Goal: Task Accomplishment & Management: Manage account settings

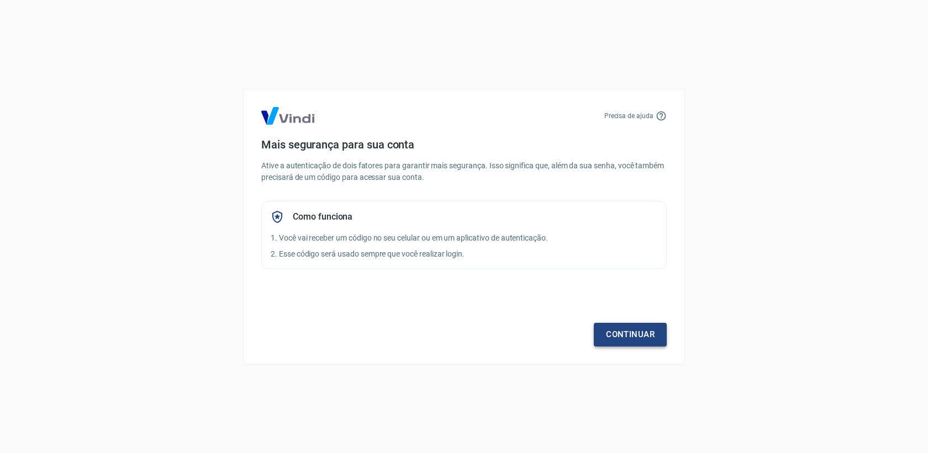
click at [630, 336] on link "Continuar" at bounding box center [630, 334] width 73 height 23
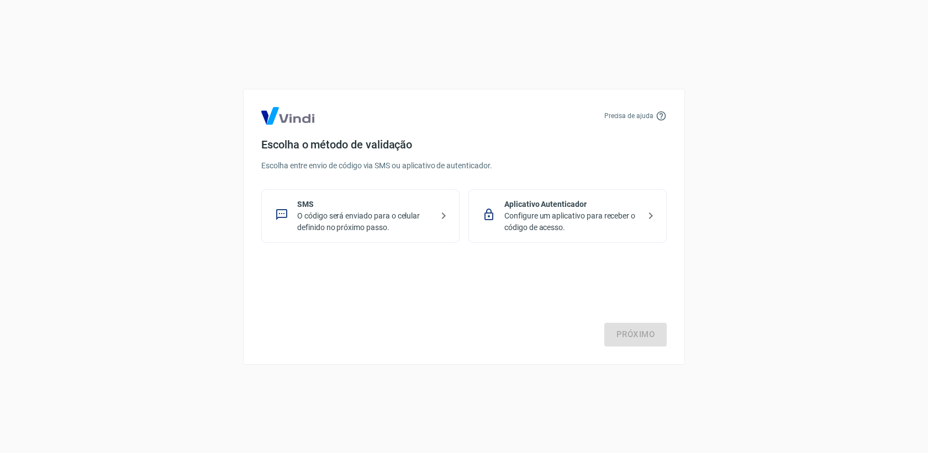
click at [366, 206] on p "SMS" at bounding box center [364, 205] width 135 height 12
click at [634, 340] on link "Próximo" at bounding box center [635, 334] width 62 height 23
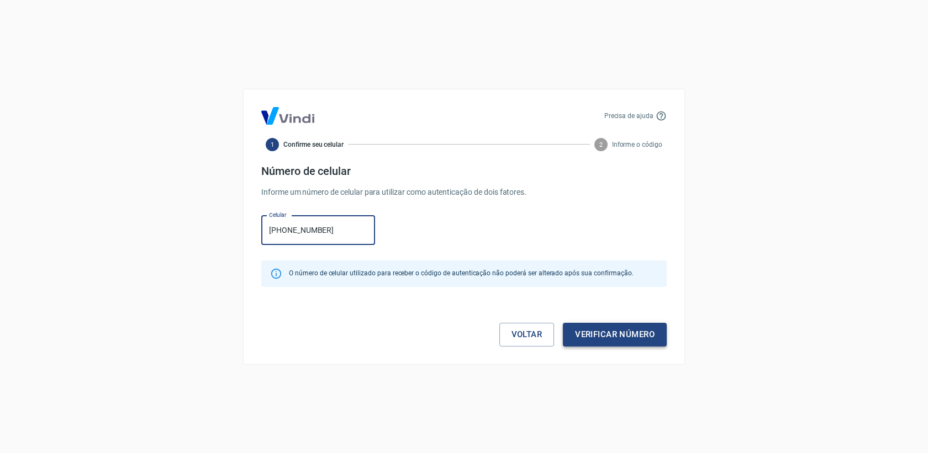
type input "[PHONE_NUMBER]"
click at [634, 331] on button "Verificar número" at bounding box center [615, 334] width 104 height 23
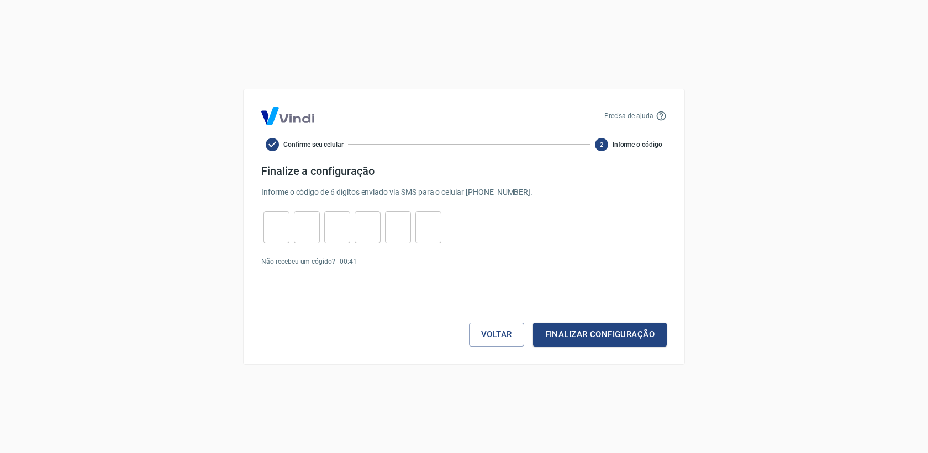
drag, startPoint x: 536, startPoint y: 255, endPoint x: 438, endPoint y: 254, distance: 97.2
click at [536, 255] on form "Finalize a configuração Informe o código de 6 dígitos enviado via SMS para o ce…" at bounding box center [463, 256] width 405 height 182
click at [392, 262] on link "Enviar novamente" at bounding box center [388, 262] width 54 height 8
click at [484, 336] on button "Voltar" at bounding box center [496, 334] width 55 height 23
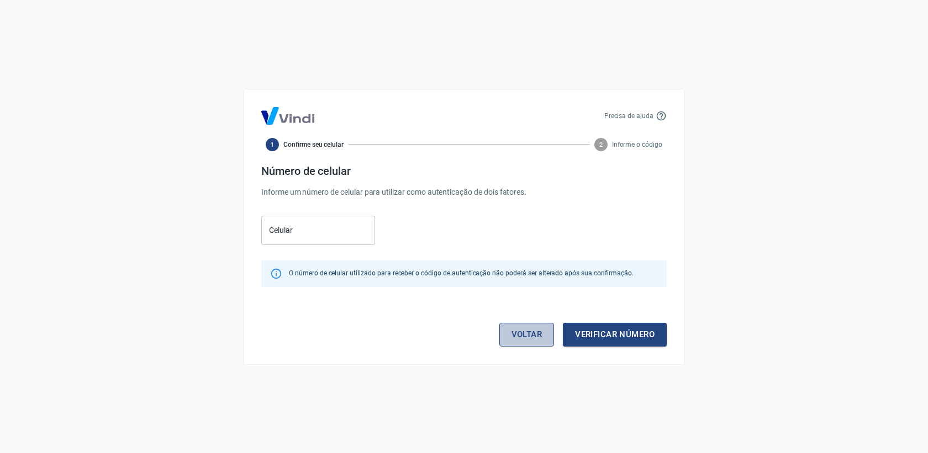
click at [531, 338] on link "Voltar" at bounding box center [526, 334] width 55 height 23
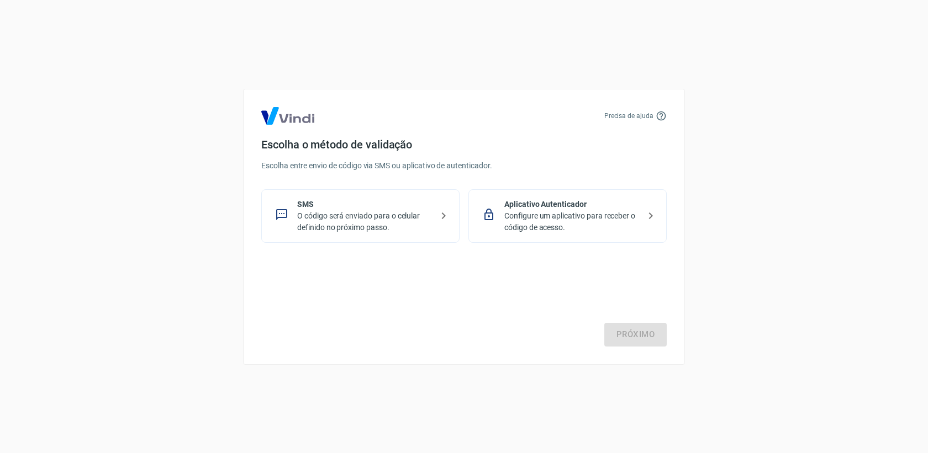
drag, startPoint x: 650, startPoint y: 223, endPoint x: 663, endPoint y: 216, distance: 14.6
click at [662, 216] on div "Aplicativo Autenticador Configure um aplicativo para receber o código de acesso." at bounding box center [567, 216] width 198 height 54
click at [629, 337] on link "Próximo" at bounding box center [635, 334] width 62 height 23
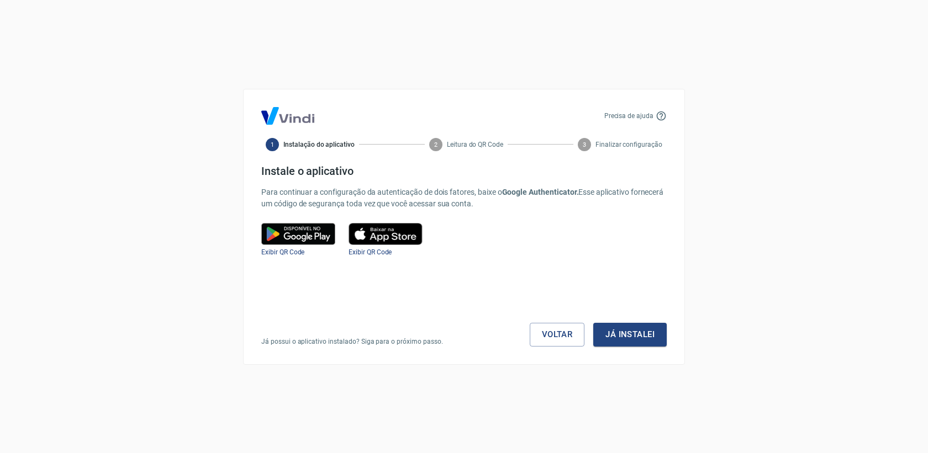
click at [290, 240] on img at bounding box center [298, 234] width 74 height 22
click at [644, 333] on button "Já instalei" at bounding box center [629, 334] width 73 height 23
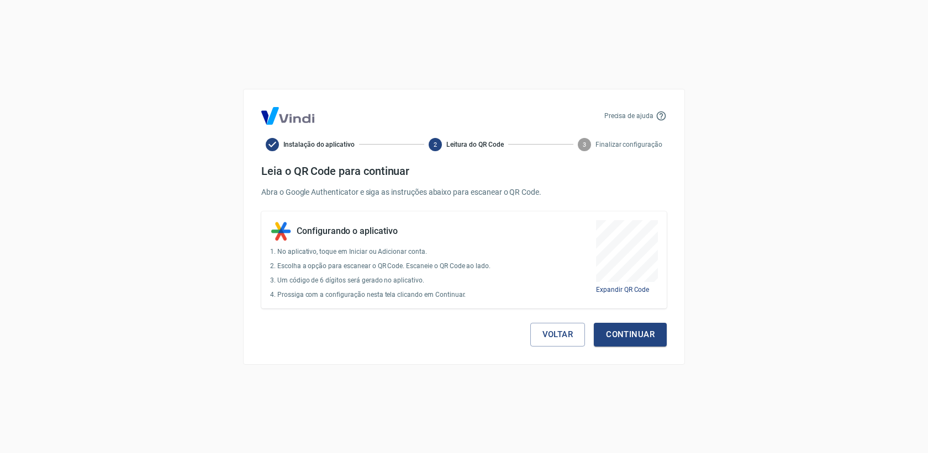
click at [652, 348] on div "Precisa de ajuda Instalação do aplicativo 2 Leitura do QR Code 3 Finalizar conf…" at bounding box center [464, 227] width 442 height 276
click at [628, 322] on div "Voltar Continuar" at bounding box center [463, 328] width 405 height 38
click at [627, 336] on button "Continuar" at bounding box center [630, 334] width 73 height 23
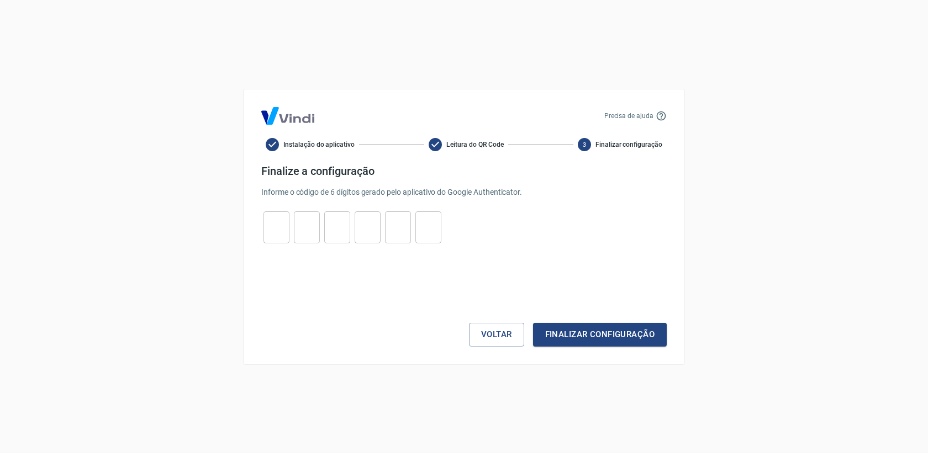
click at [285, 227] on input "tel" at bounding box center [276, 227] width 26 height 24
type input "0"
type input "7"
type input "9"
type input "3"
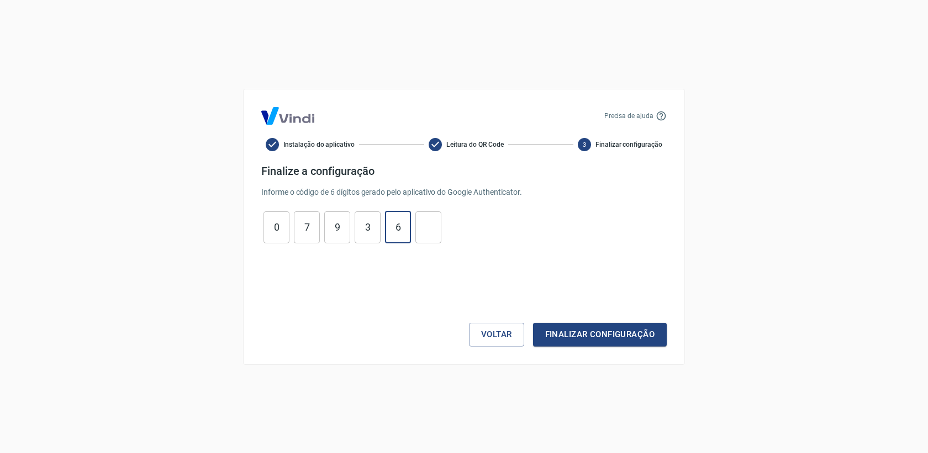
type input "6"
type input "9"
click at [644, 338] on button "Finalizar configuração" at bounding box center [600, 334] width 134 height 23
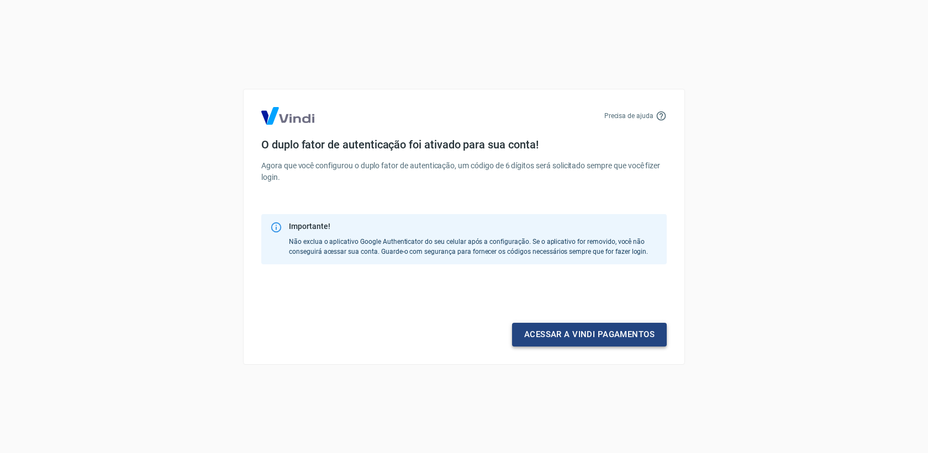
click at [544, 332] on link "Acessar a Vindi pagamentos" at bounding box center [589, 334] width 155 height 23
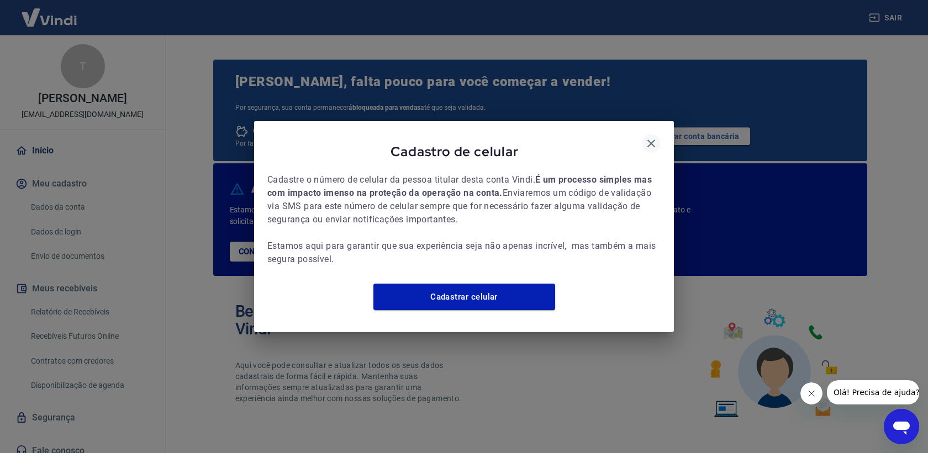
click at [654, 137] on icon "button" at bounding box center [650, 143] width 13 height 13
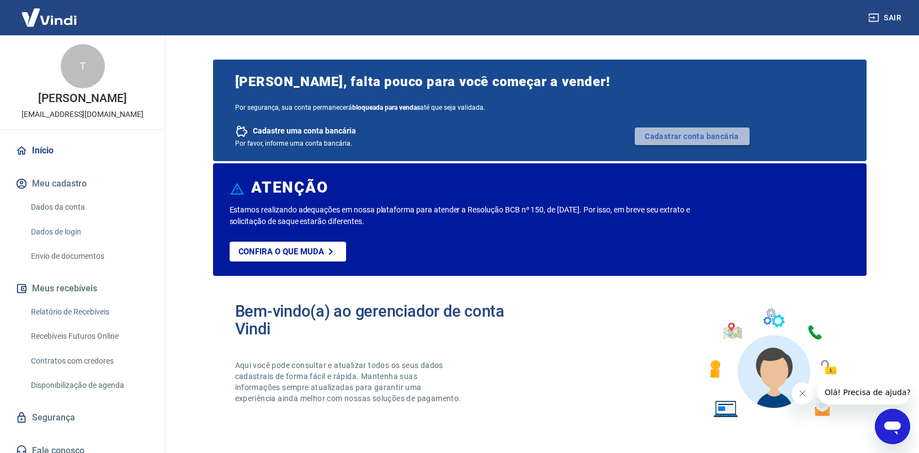
click at [670, 133] on link "Cadastrar conta bancária" at bounding box center [692, 137] width 115 height 18
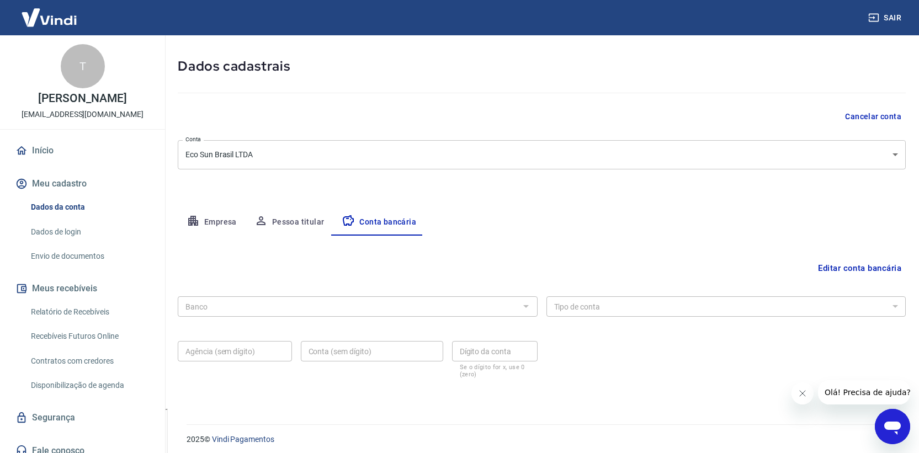
scroll to position [50, 0]
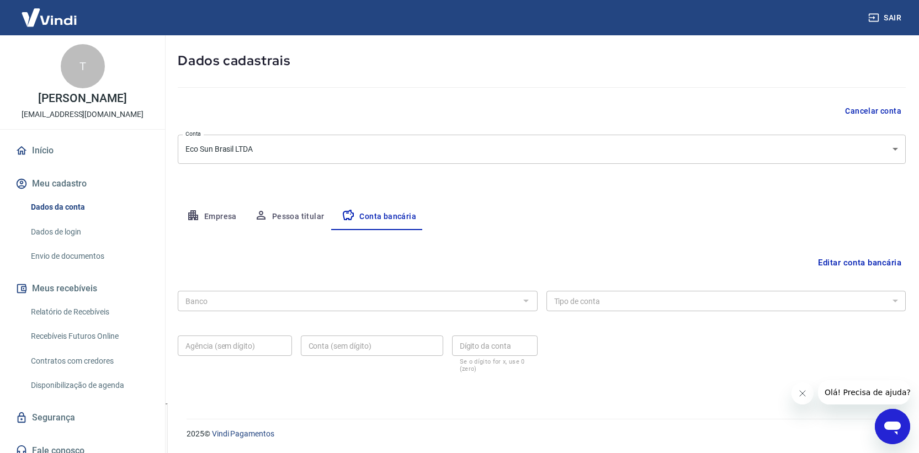
click at [345, 308] on div "Banco" at bounding box center [358, 301] width 360 height 20
click at [529, 299] on div at bounding box center [525, 300] width 14 height 15
click at [197, 219] on icon "button" at bounding box center [193, 215] width 13 height 13
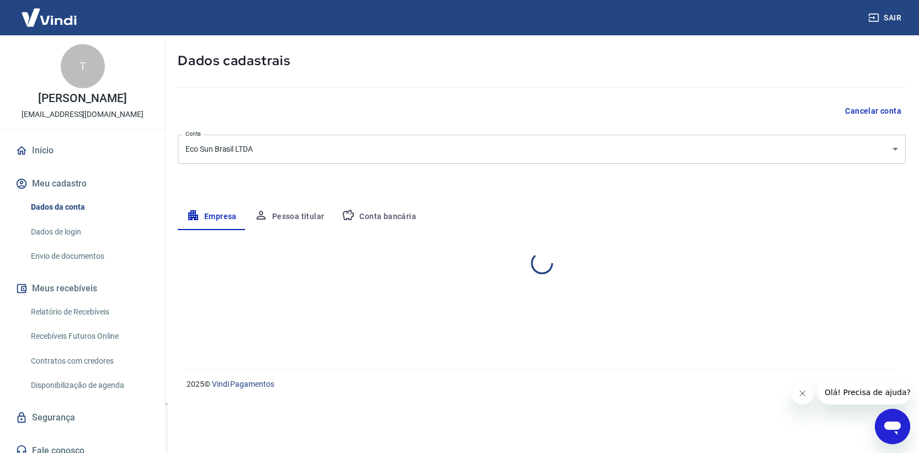
scroll to position [0, 0]
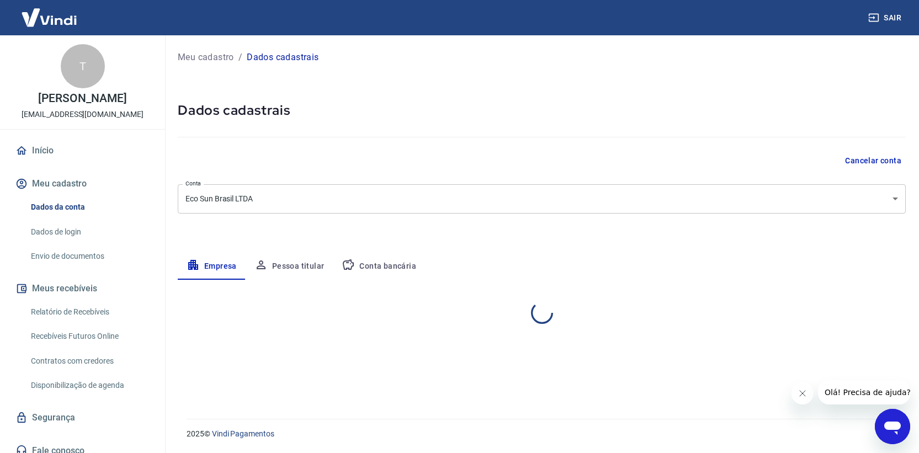
select select "SC"
select select "business"
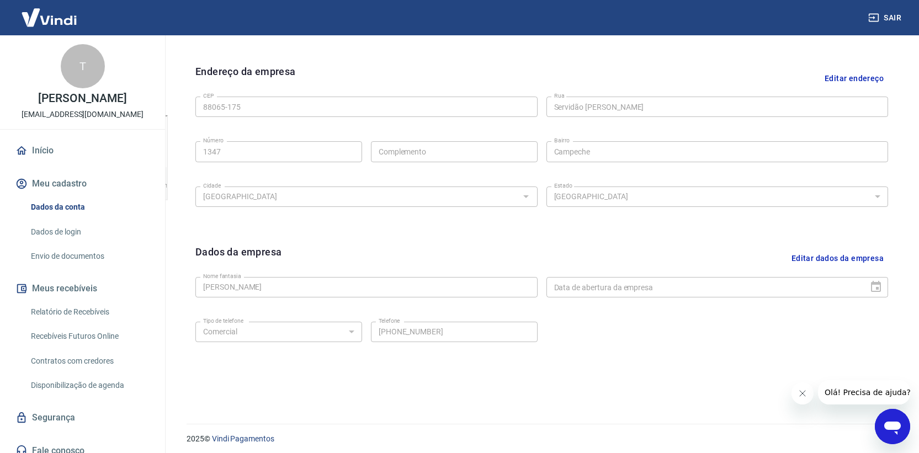
scroll to position [343, 0]
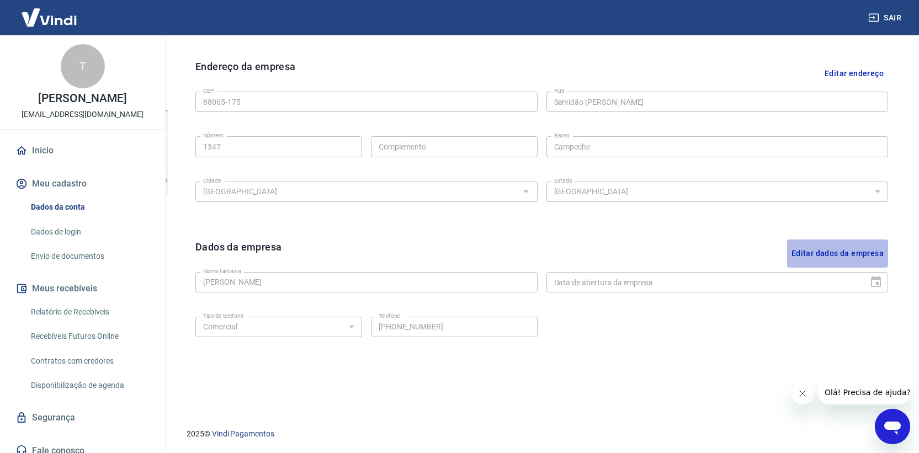
drag, startPoint x: 828, startPoint y: 253, endPoint x: 819, endPoint y: 258, distance: 10.1
click at [827, 253] on button "Editar dados da empresa" at bounding box center [837, 254] width 101 height 28
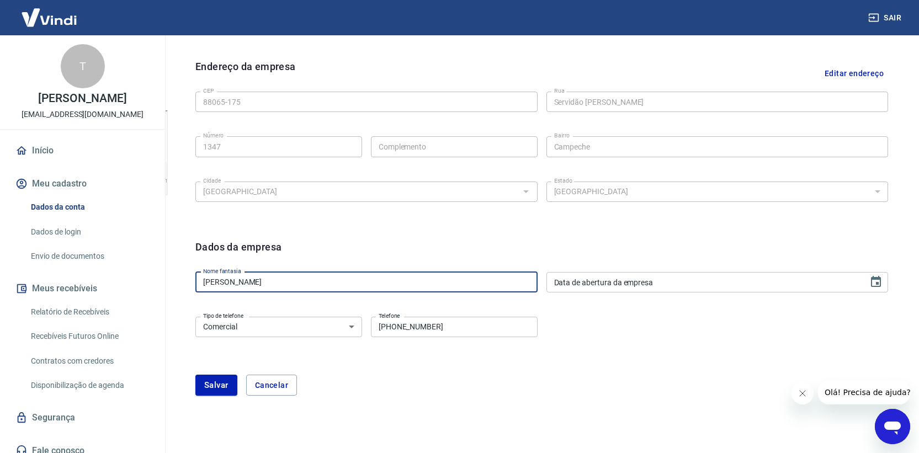
drag, startPoint x: 251, startPoint y: 282, endPoint x: 182, endPoint y: 258, distance: 73.0
click at [178, 258] on div "Editar razão social Razão social Eco Sun Brasil LTDA Razão social CNPJ 54.607.7…" at bounding box center [542, 193] width 728 height 468
type input "Eco Sun Brasil"
click at [756, 278] on input "DD/MM/YYYY" at bounding box center [704, 282] width 315 height 20
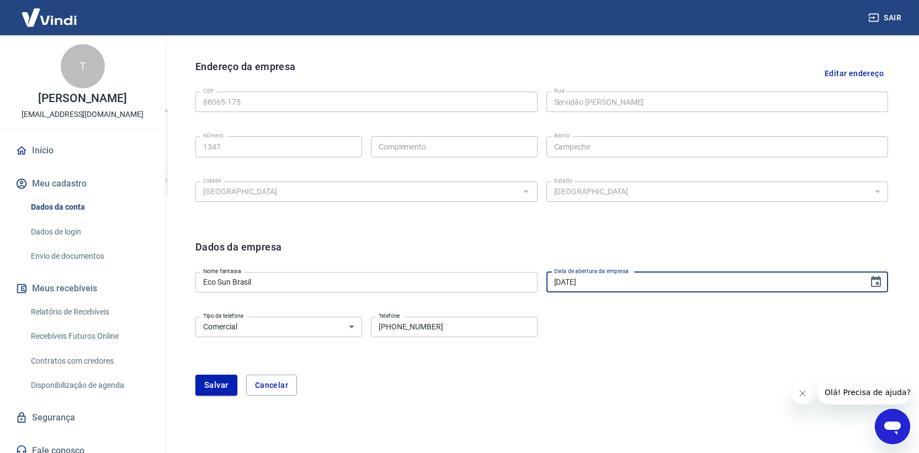
type input "05/04/2024"
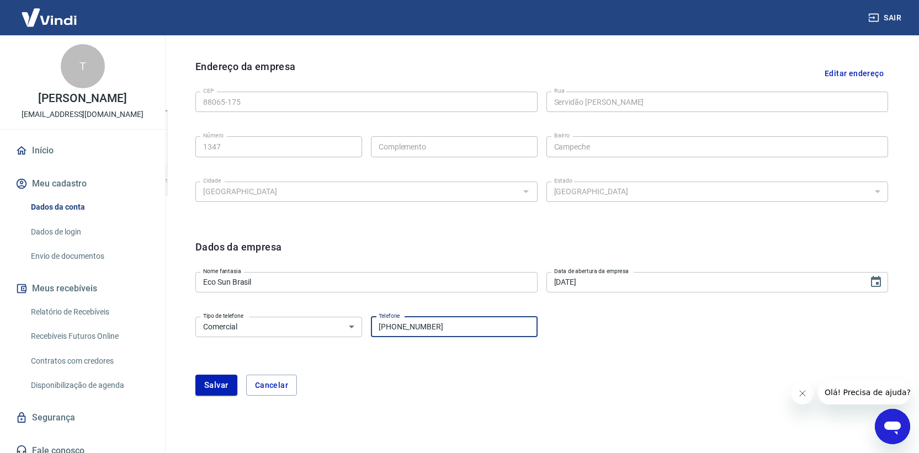
drag, startPoint x: 449, startPoint y: 327, endPoint x: 367, endPoint y: 331, distance: 81.8
click at [367, 331] on div "Tipo de telefone Residencial Comercial Tipo de telefone Telefone (98) 98272-530…" at bounding box center [366, 325] width 342 height 27
type input "[PHONE_NUMBER]"
drag, startPoint x: 384, startPoint y: 388, endPoint x: 384, endPoint y: 374, distance: 14.4
click at [384, 388] on div "Salvar Cancelar" at bounding box center [541, 385] width 693 height 21
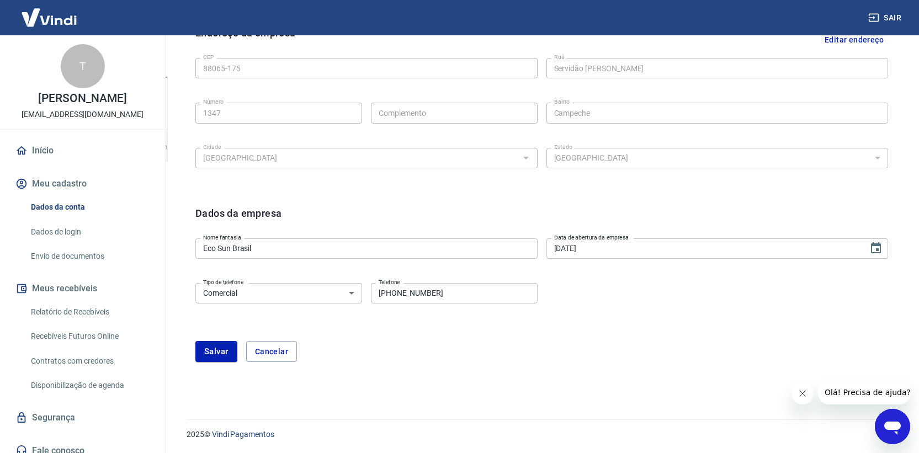
scroll to position [377, 0]
click at [214, 359] on button "Salvar" at bounding box center [216, 351] width 42 height 21
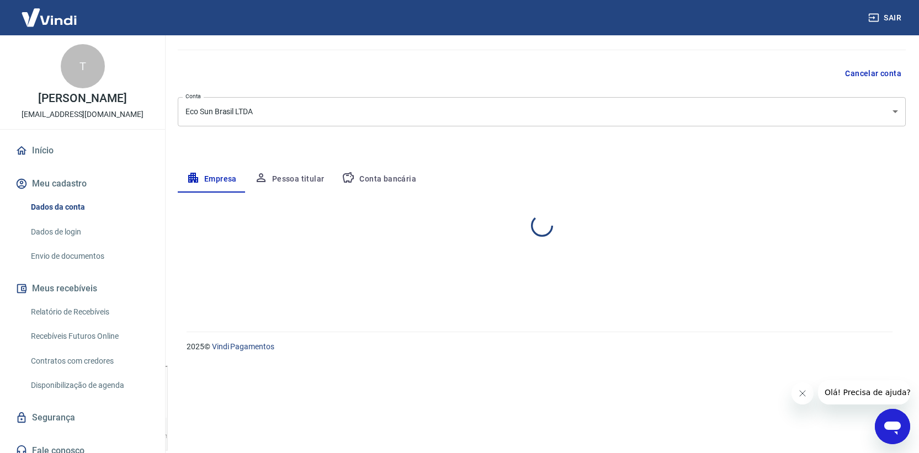
scroll to position [0, 0]
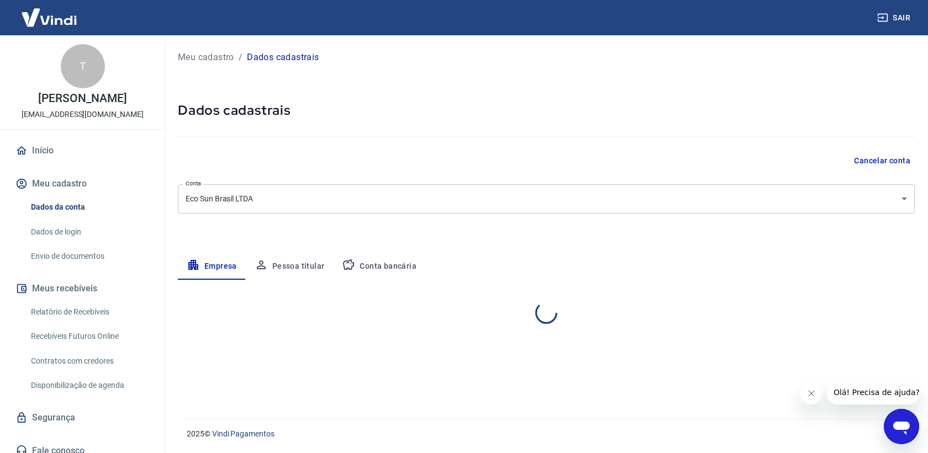
select select "SC"
select select "business"
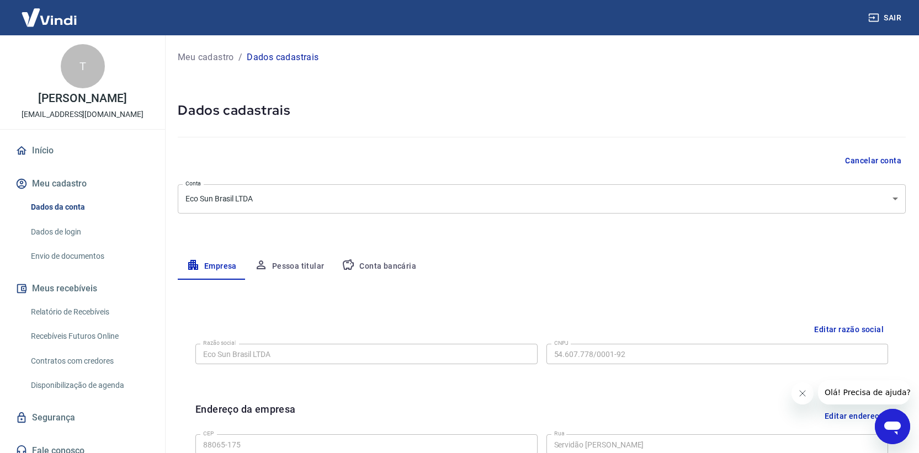
click at [294, 269] on button "Pessoa titular" at bounding box center [290, 266] width 88 height 27
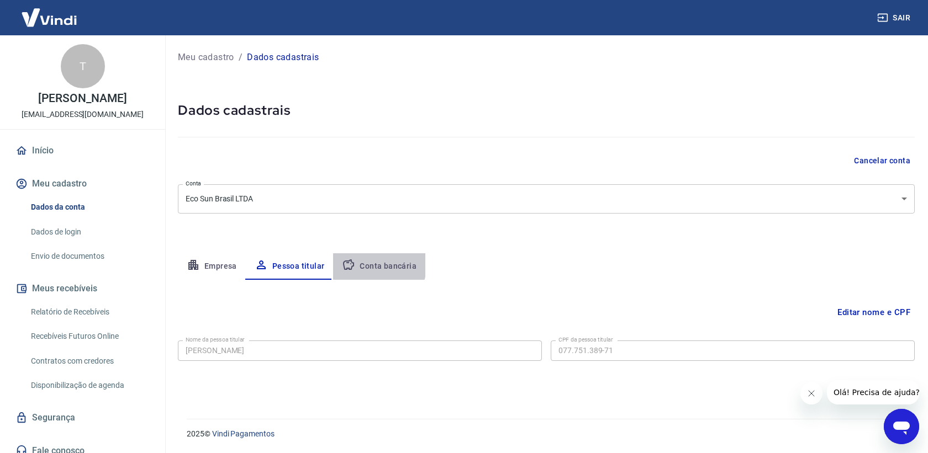
click at [361, 263] on button "Conta bancária" at bounding box center [379, 266] width 92 height 27
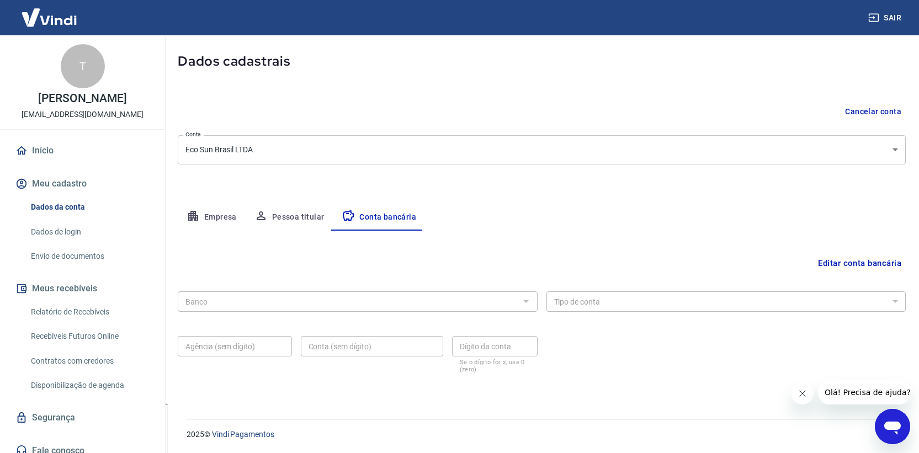
scroll to position [50, 0]
drag, startPoint x: 834, startPoint y: 260, endPoint x: 809, endPoint y: 267, distance: 25.9
click at [835, 260] on button "Editar conta bancária" at bounding box center [860, 262] width 92 height 21
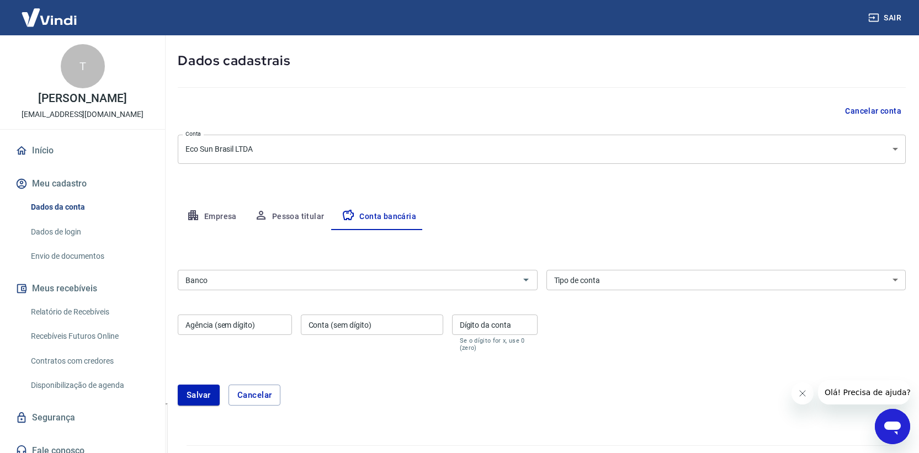
click at [291, 269] on div "Banco Banco" at bounding box center [358, 279] width 360 height 27
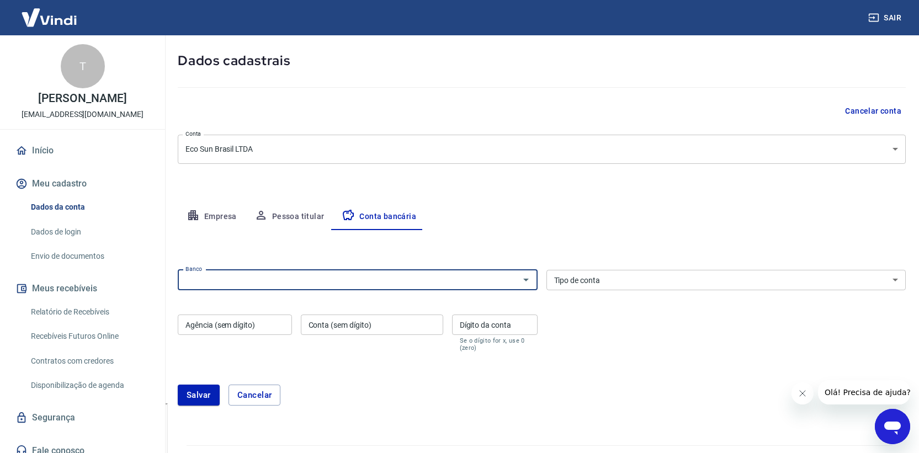
click at [301, 280] on input "Banco" at bounding box center [348, 280] width 335 height 14
click at [247, 301] on li "336 - BANCO C6 BANK" at bounding box center [358, 304] width 360 height 18
type input "336 - BANCO C6 BANK"
click at [667, 270] on select "Conta Corrente Conta Poupança" at bounding box center [727, 280] width 360 height 20
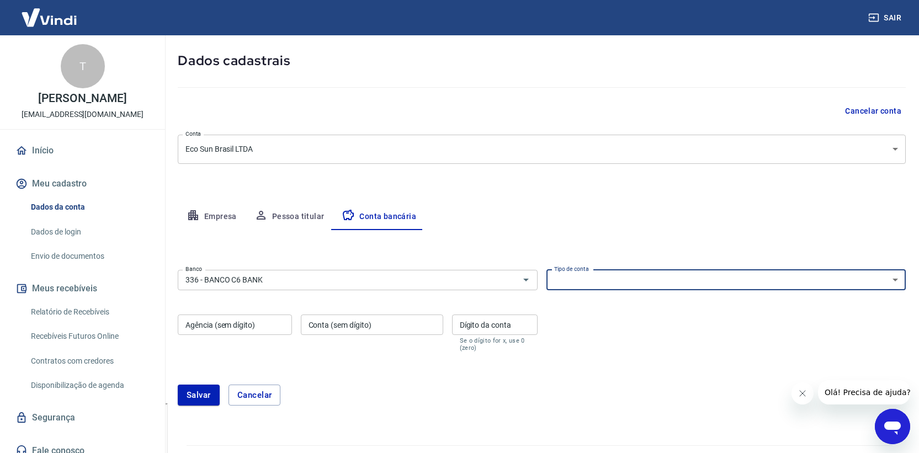
select select "1"
click at [547, 270] on select "Conta Corrente Conta Poupança" at bounding box center [727, 280] width 360 height 20
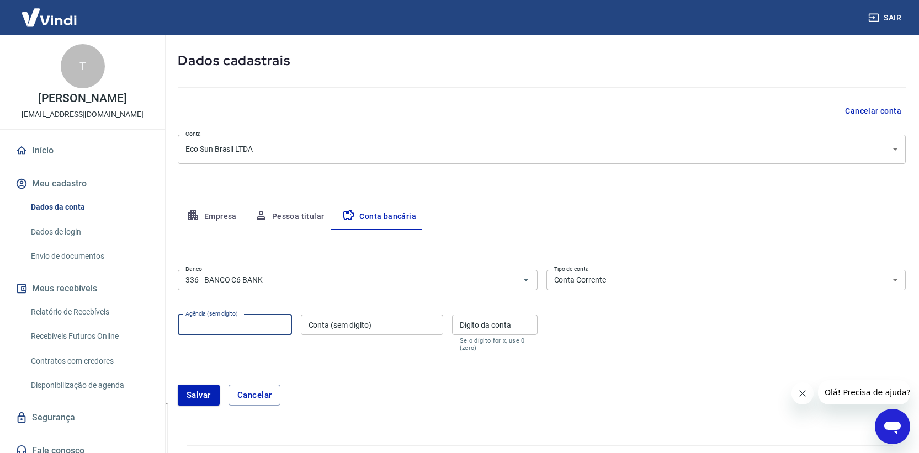
click at [231, 327] on input "Agência (sem dígito)" at bounding box center [235, 325] width 114 height 20
type input "0001"
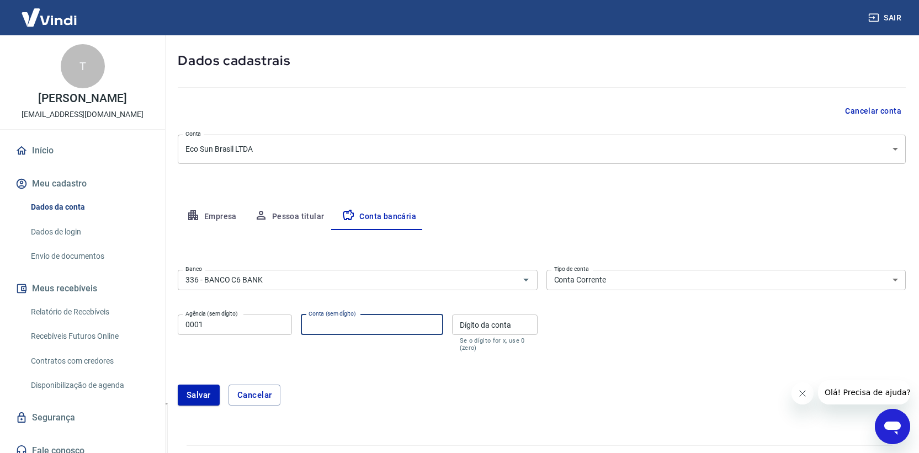
click at [367, 320] on input "Conta (sem dígito)" at bounding box center [372, 325] width 142 height 20
type input "32201007"
click at [478, 319] on div "Dígito da conta Dígito da conta Se o dígito for x, use 0 (zero)" at bounding box center [495, 333] width 86 height 37
type input "1"
click at [421, 373] on div "Salvar Cancelar" at bounding box center [542, 395] width 728 height 47
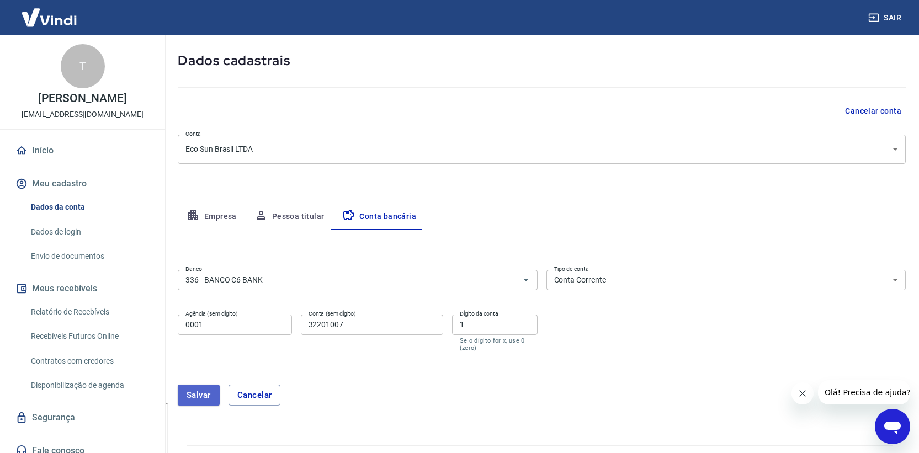
click at [194, 388] on button "Salvar" at bounding box center [199, 395] width 42 height 21
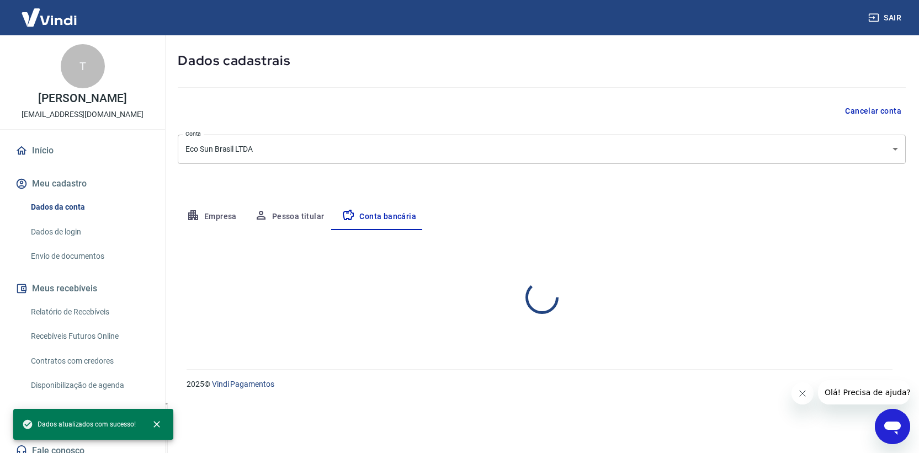
scroll to position [0, 0]
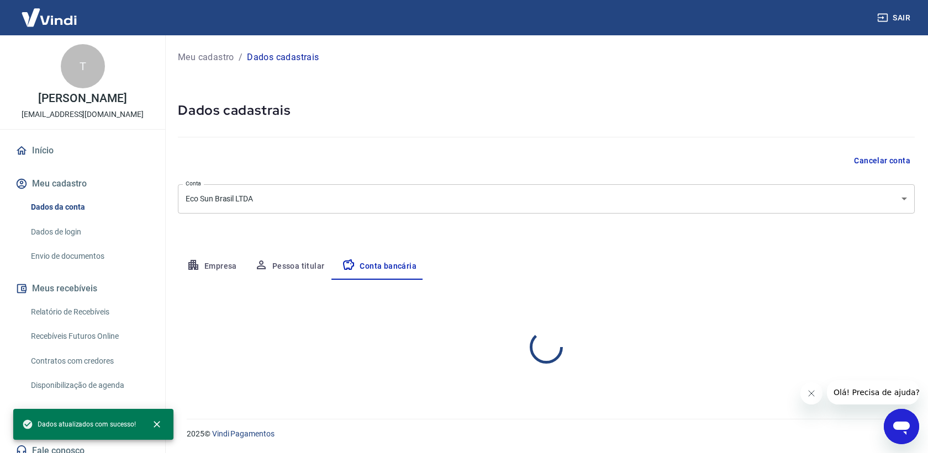
select select "1"
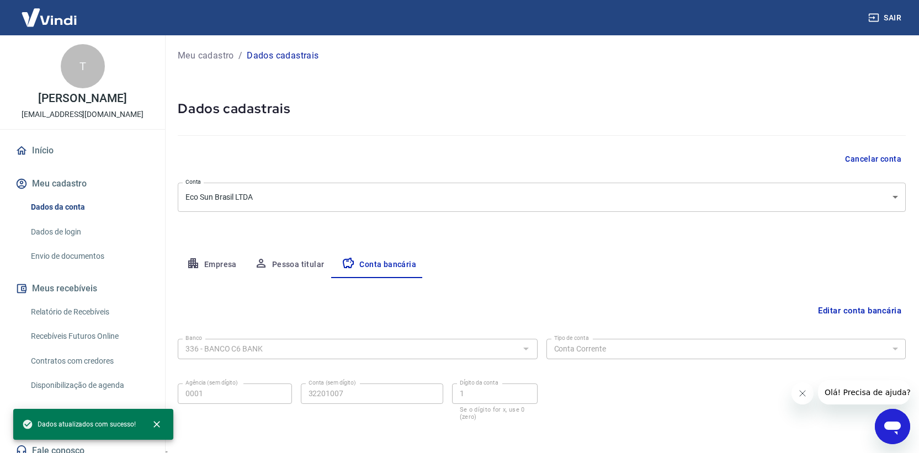
scroll to position [2, 0]
click at [59, 259] on link "Envio de documentos" at bounding box center [89, 256] width 125 height 23
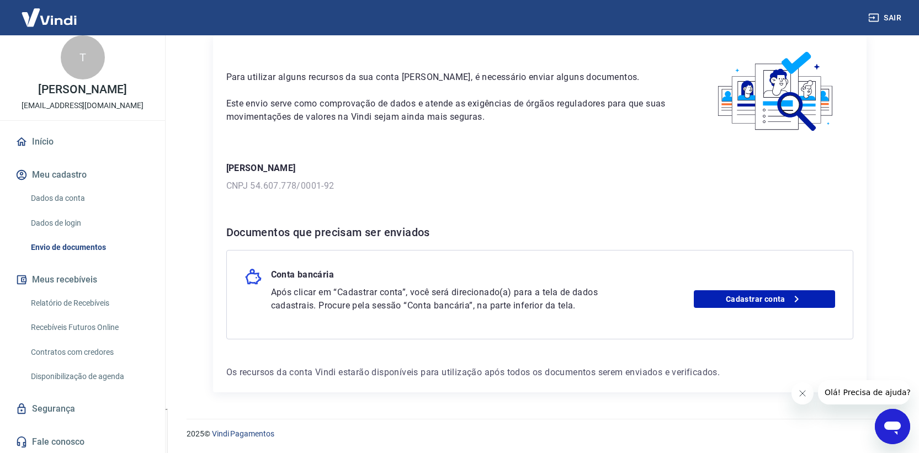
scroll to position [9, 0]
click at [767, 296] on link "Cadastrar conta" at bounding box center [764, 299] width 141 height 18
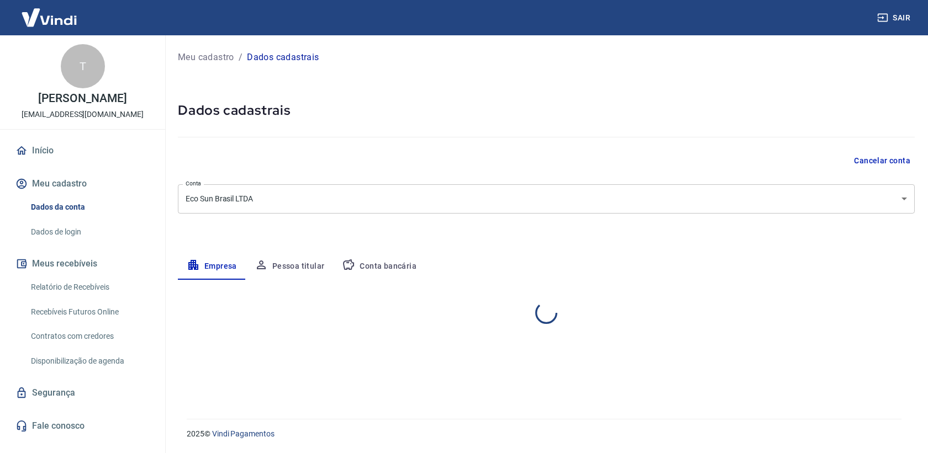
select select "SC"
select select "business"
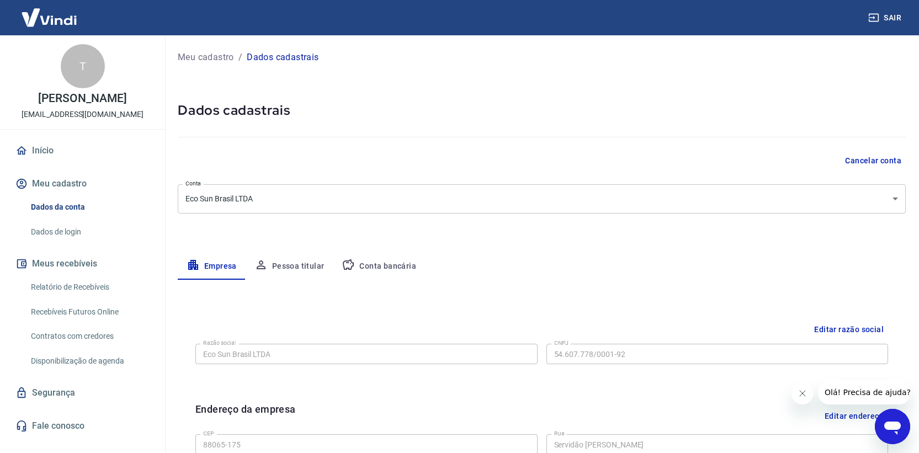
click at [282, 275] on button "Pessoa titular" at bounding box center [290, 266] width 88 height 27
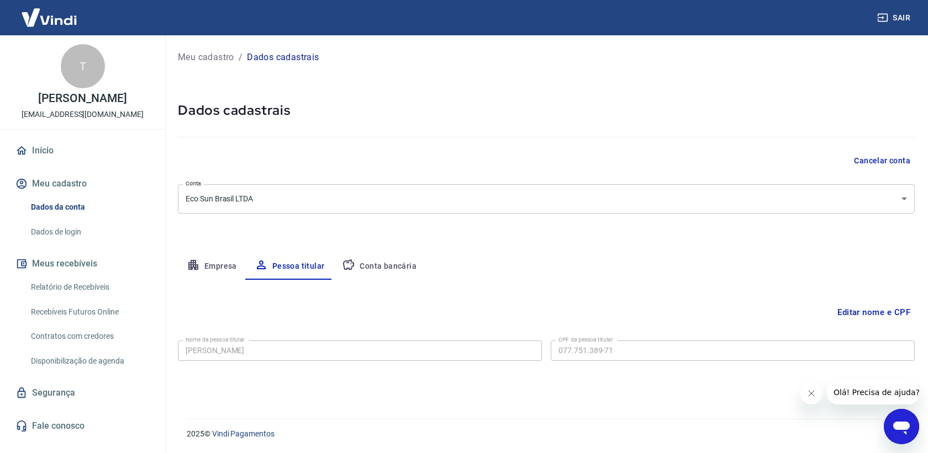
click at [398, 269] on button "Conta bancária" at bounding box center [379, 266] width 92 height 27
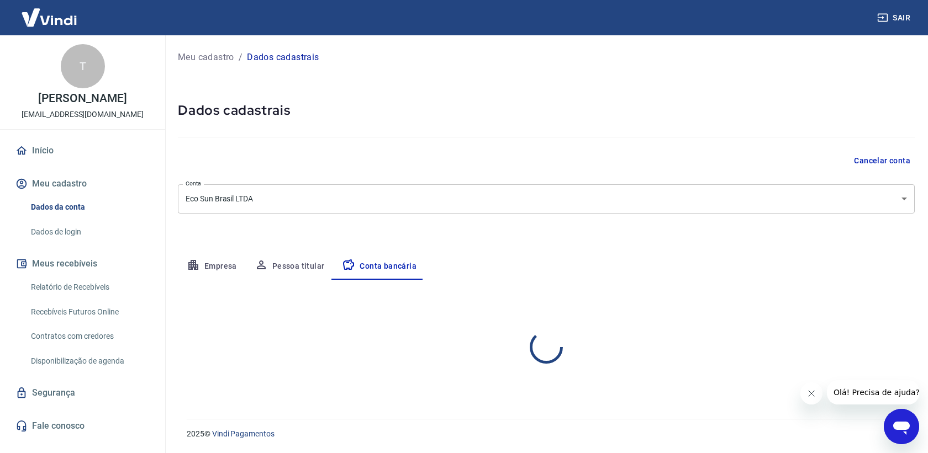
select select "1"
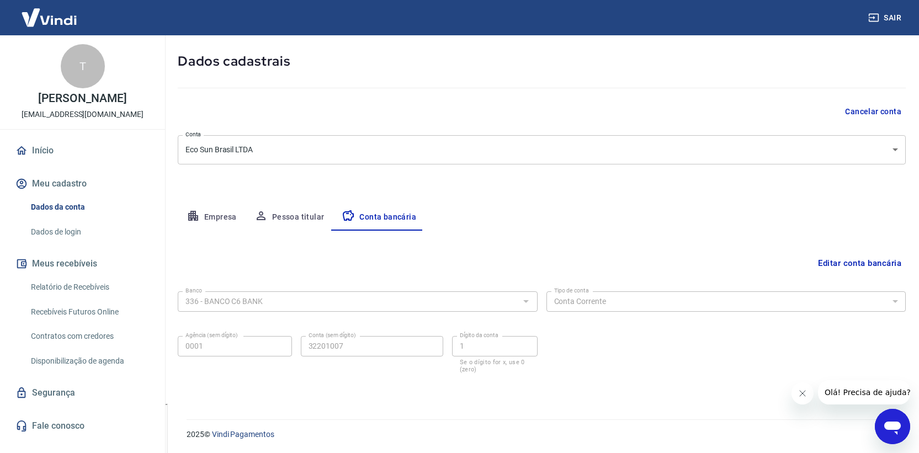
scroll to position [50, 0]
click at [38, 154] on link "Início" at bounding box center [82, 151] width 139 height 24
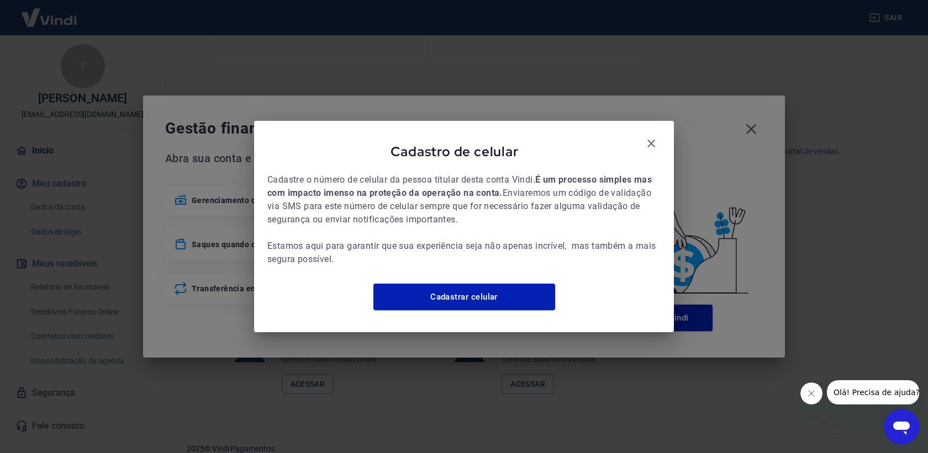
scroll to position [602, 0]
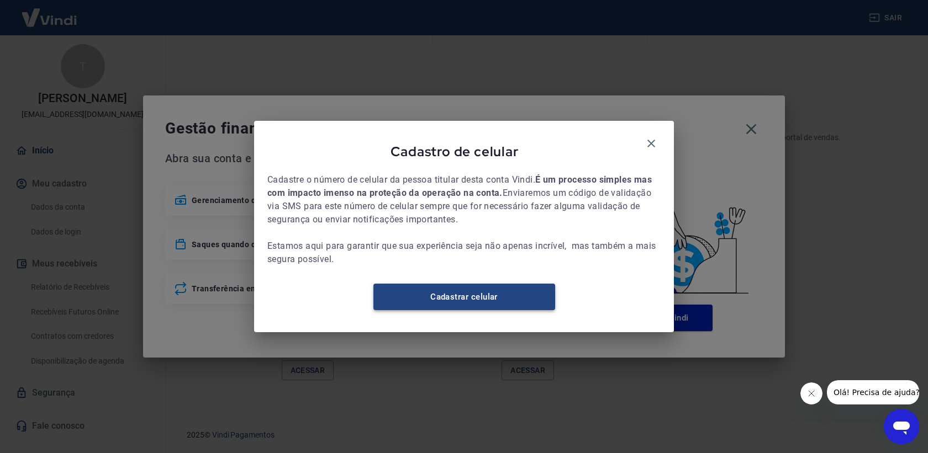
click at [433, 310] on link "Cadastrar celular" at bounding box center [464, 297] width 182 height 27
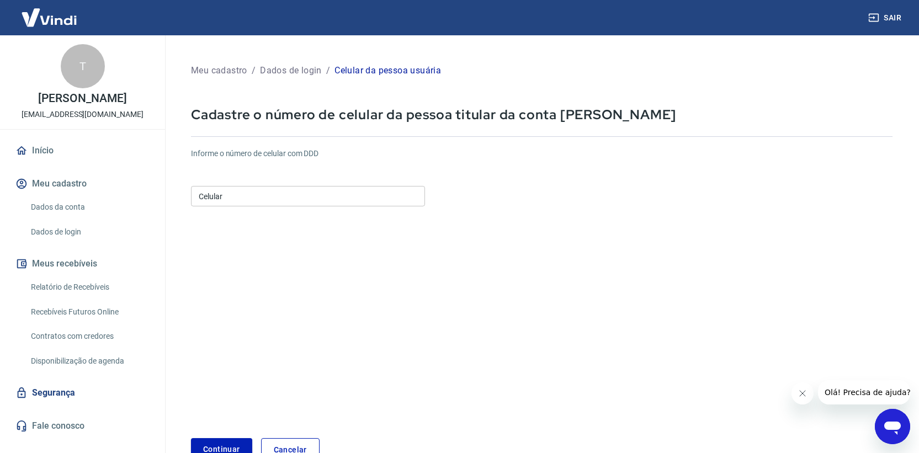
click at [204, 200] on input "Celular" at bounding box center [308, 196] width 234 height 20
type input "[PHONE_NUMBER]"
click at [273, 294] on form "Informe o número de celular com DDD Celular (47) 92002-1784 Celular Continuar C…" at bounding box center [542, 300] width 702 height 323
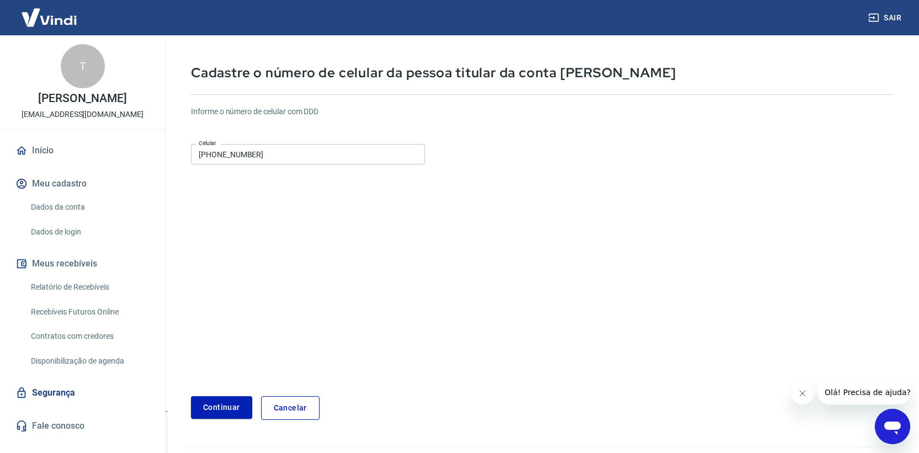
scroll to position [70, 0]
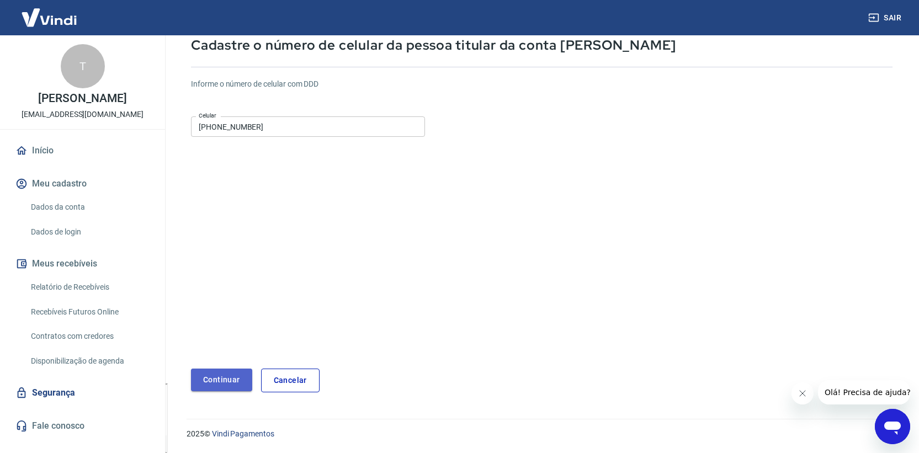
click at [222, 383] on button "Continuar" at bounding box center [221, 380] width 61 height 23
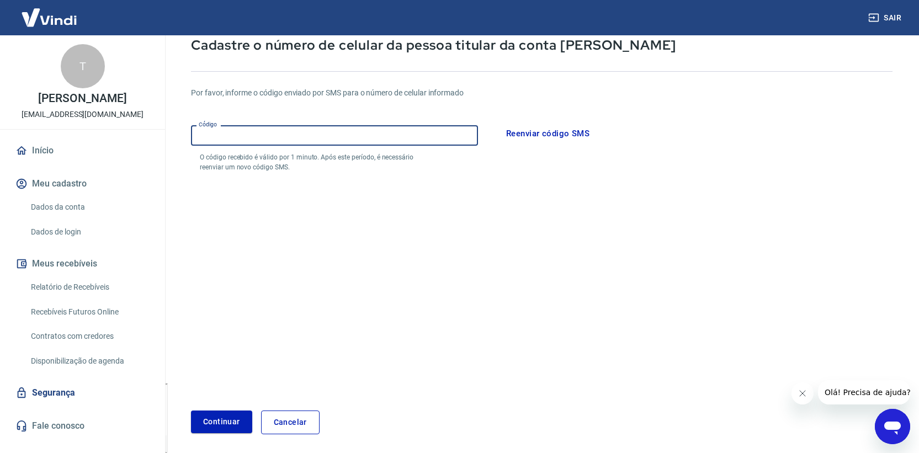
click at [311, 140] on input "Código" at bounding box center [334, 135] width 287 height 20
type input "574953"
click at [527, 332] on form "Por favor, informe o código enviado por SMS para o número de celular informado …" at bounding box center [542, 254] width 702 height 361
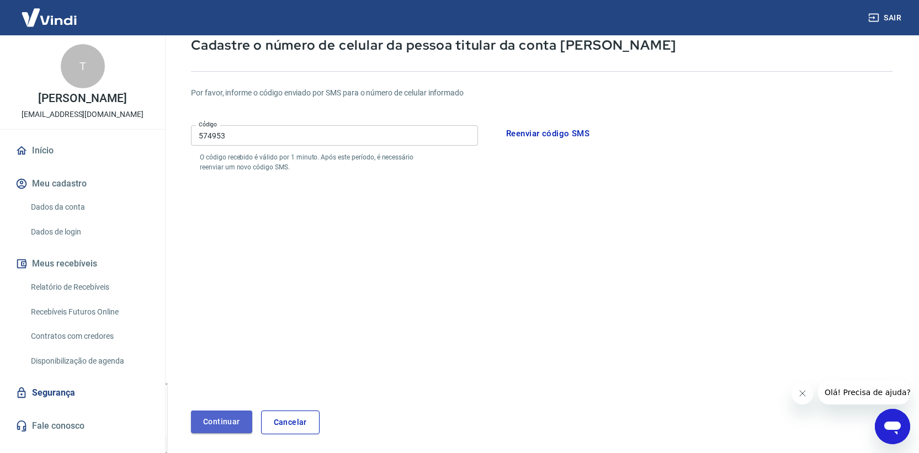
click at [236, 420] on button "Continuar" at bounding box center [221, 422] width 61 height 23
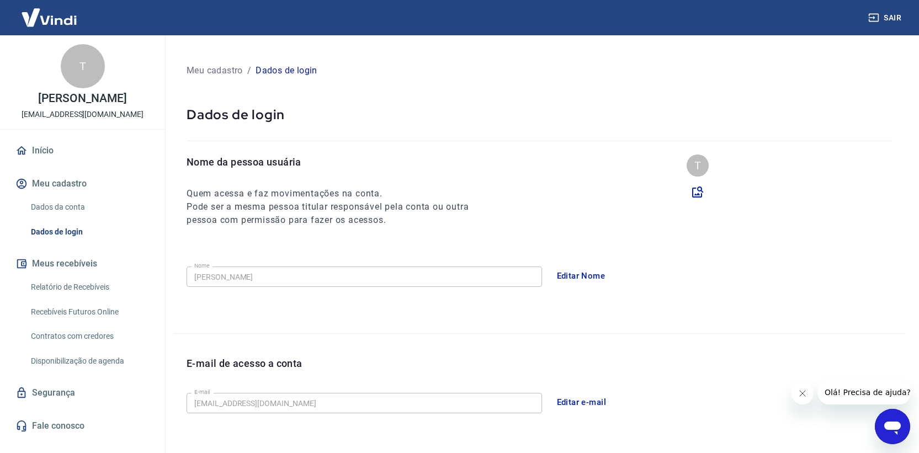
click at [70, 198] on link "Dados da conta" at bounding box center [89, 207] width 125 height 23
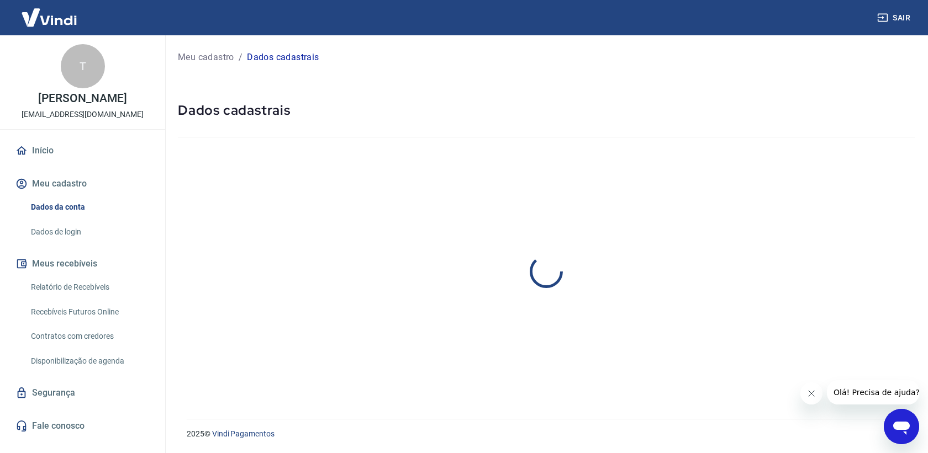
select select "SC"
select select "business"
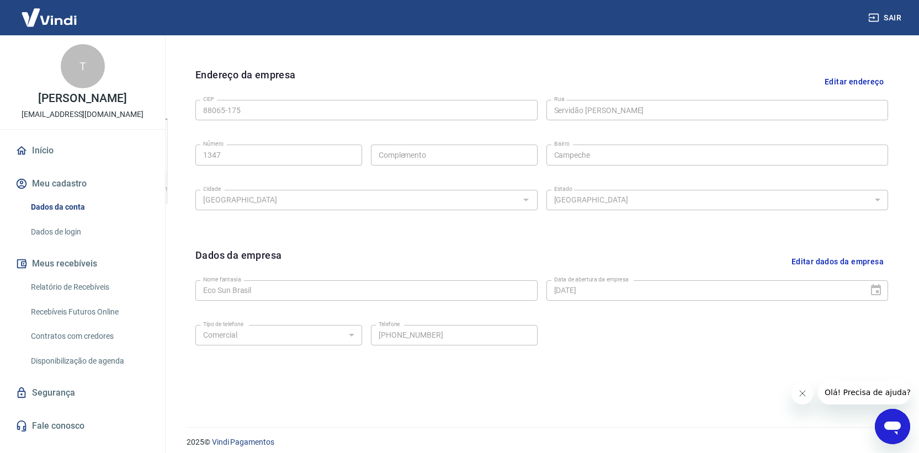
scroll to position [343, 0]
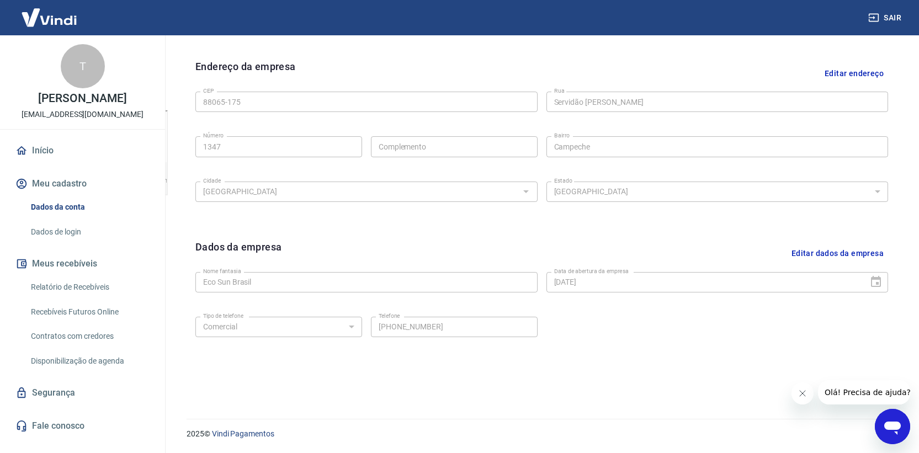
click at [74, 358] on link "Disponibilização de agenda" at bounding box center [89, 361] width 125 height 23
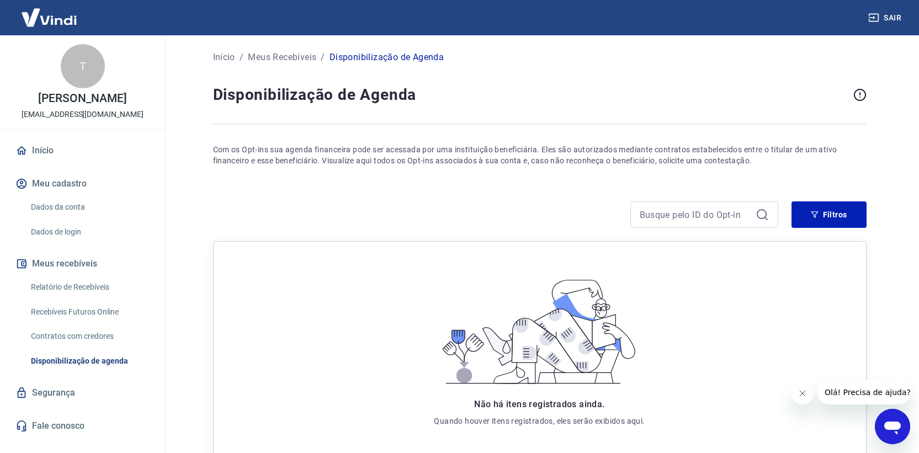
click at [72, 330] on link "Contratos com credores" at bounding box center [89, 336] width 125 height 23
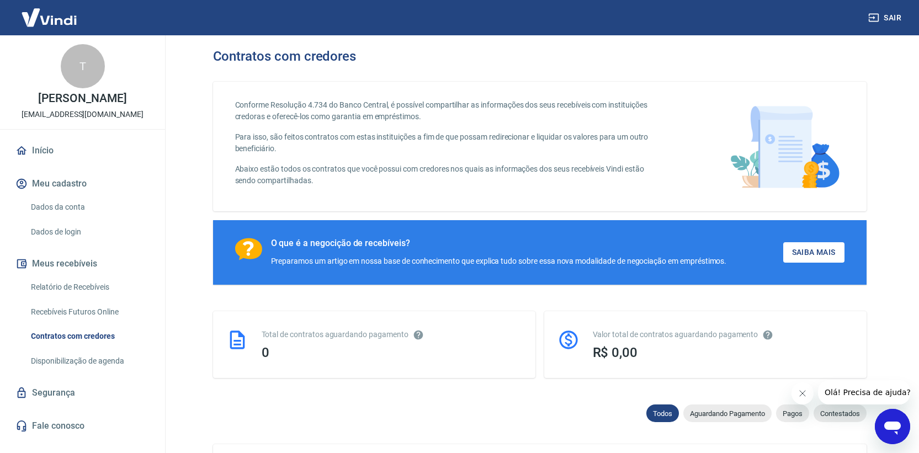
click at [35, 316] on link "Recebíveis Futuros Online" at bounding box center [89, 312] width 125 height 23
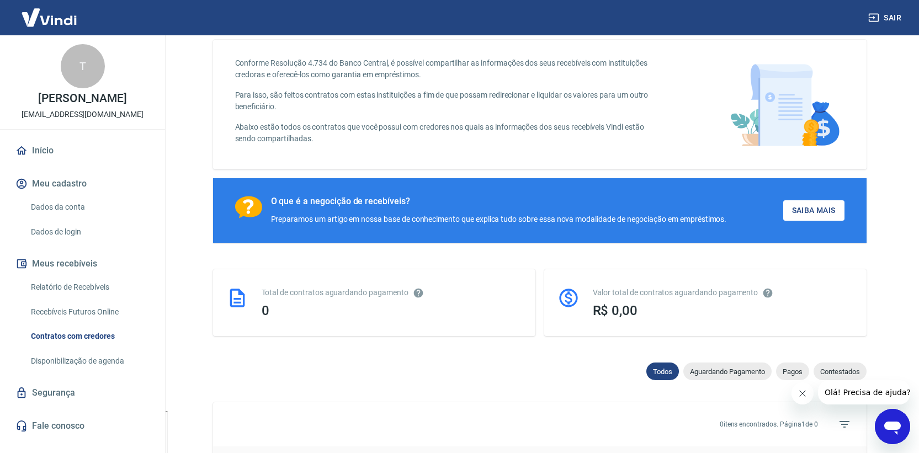
scroll to position [202, 0]
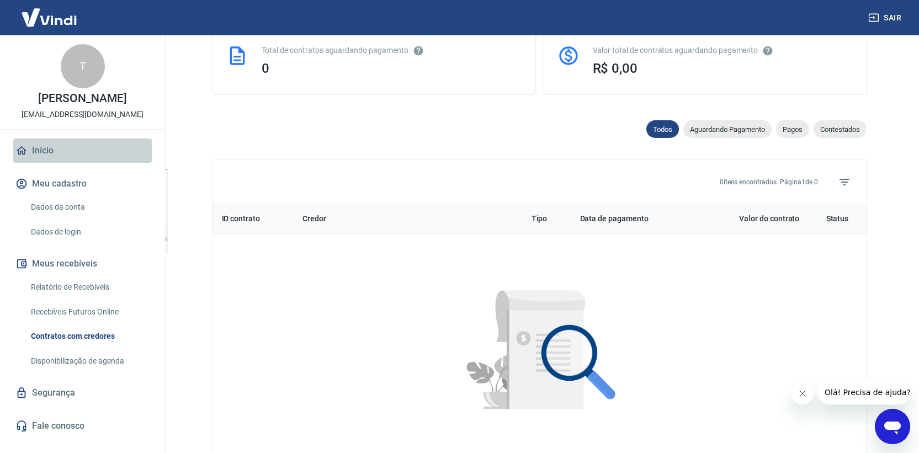
click at [56, 149] on link "Início" at bounding box center [82, 151] width 139 height 24
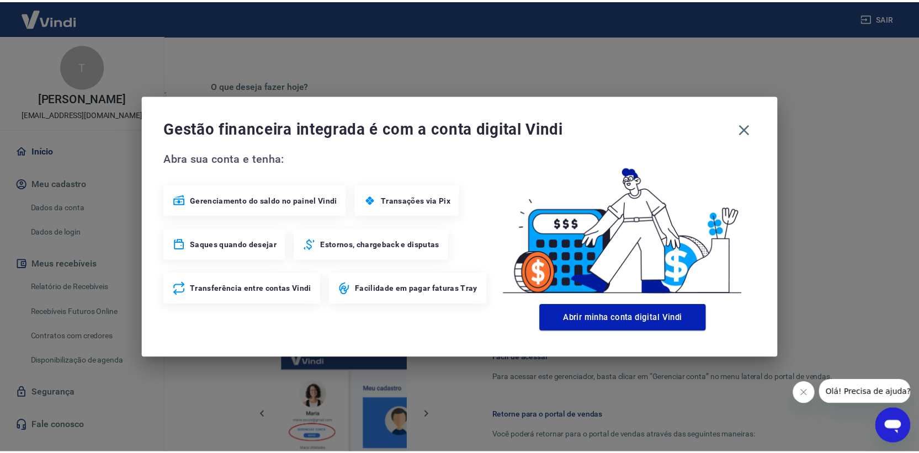
scroll to position [366, 0]
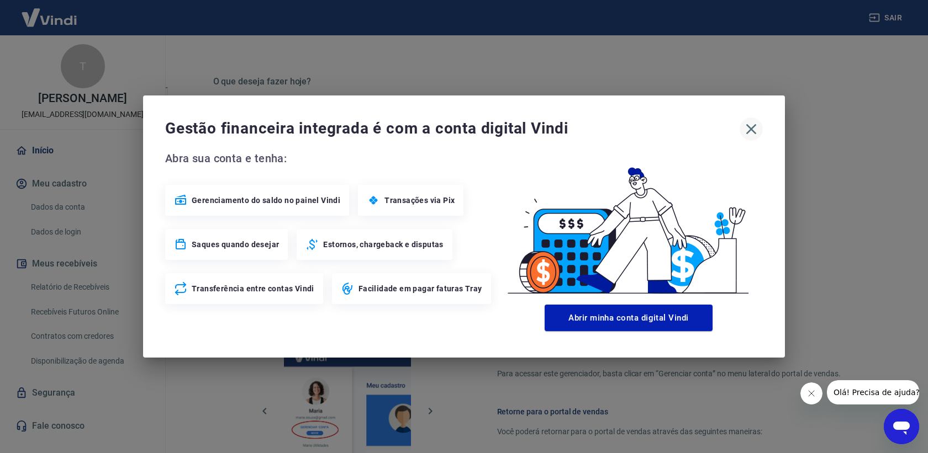
click at [756, 130] on icon "button" at bounding box center [751, 129] width 18 height 18
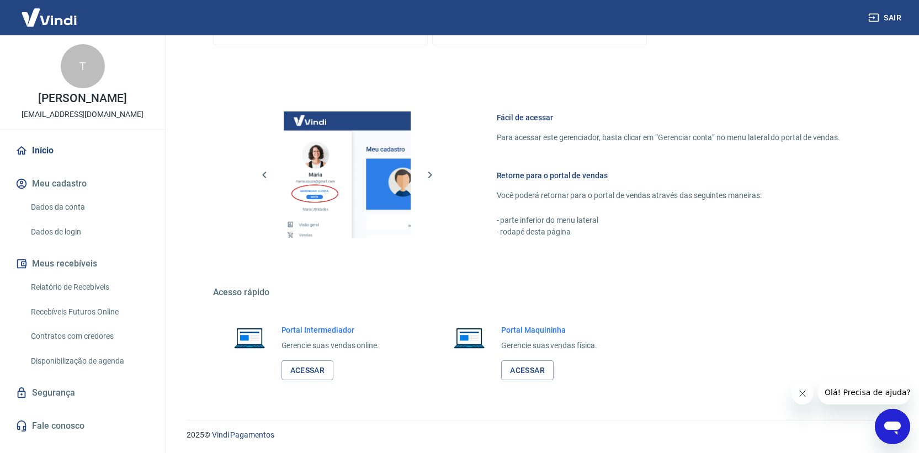
scroll to position [603, 0]
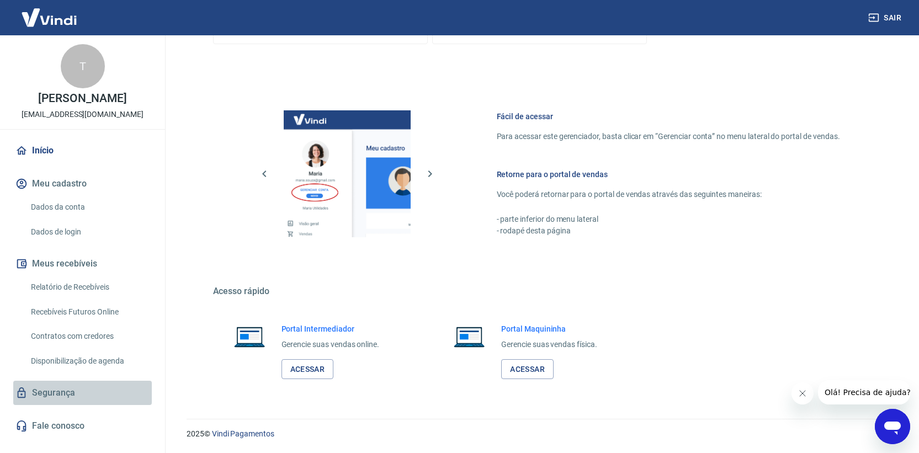
click at [50, 391] on link "Segurança" at bounding box center [82, 393] width 139 height 24
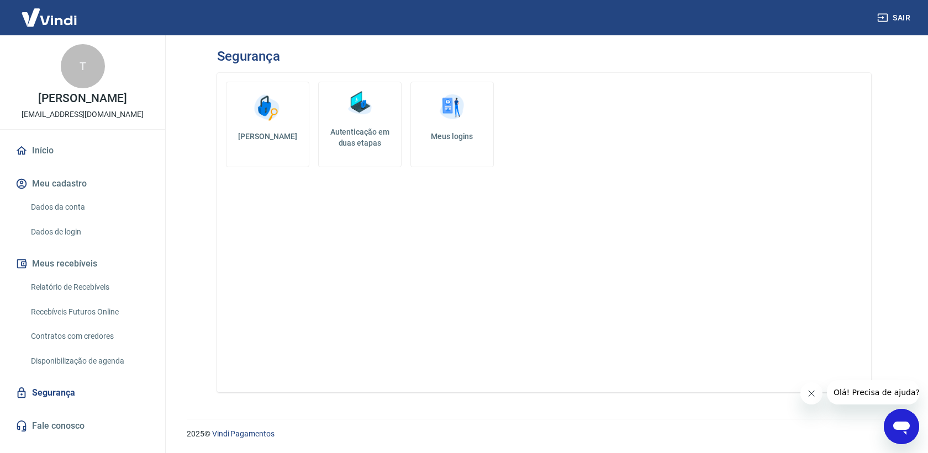
click at [70, 418] on link "Fale conosco" at bounding box center [82, 426] width 139 height 24
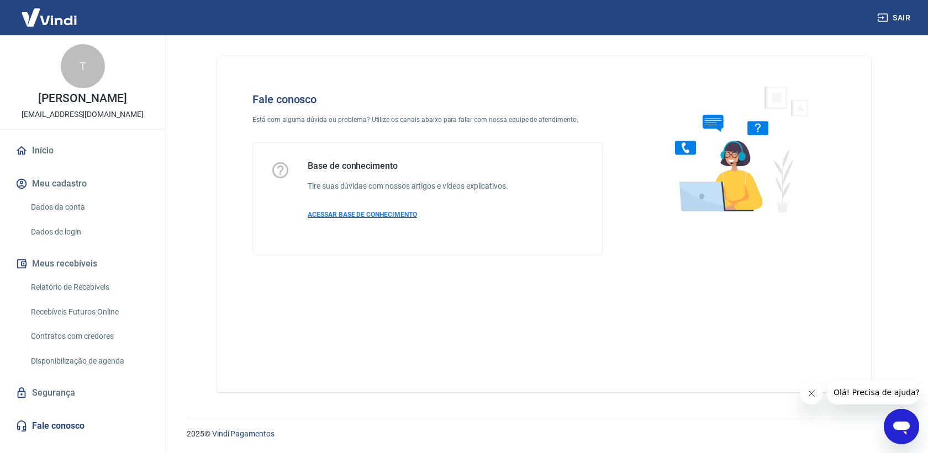
click at [359, 210] on p "ACESSAR BASE DE CONHECIMENTO" at bounding box center [408, 215] width 200 height 10
click at [67, 211] on link "Dados da conta" at bounding box center [89, 207] width 125 height 23
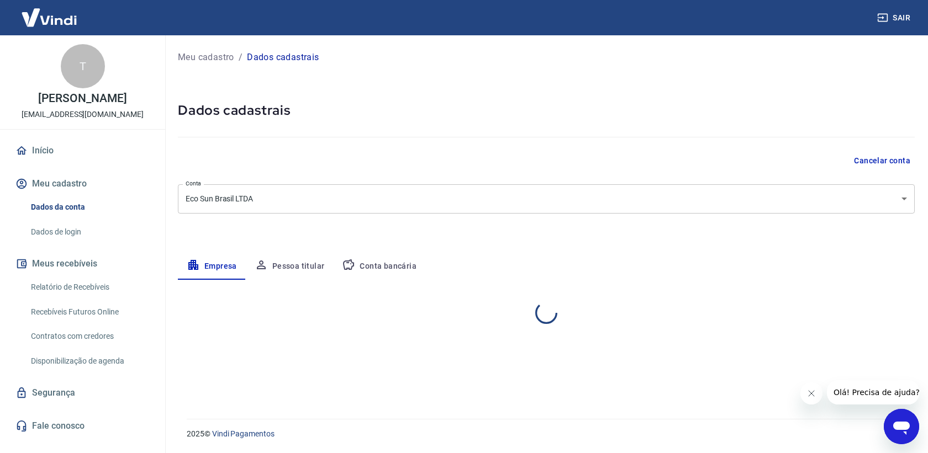
select select "SC"
select select "business"
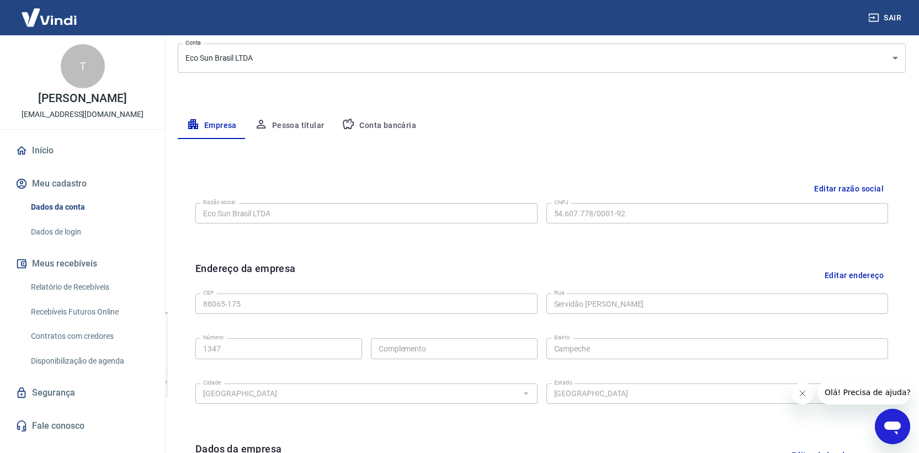
scroll to position [343, 0]
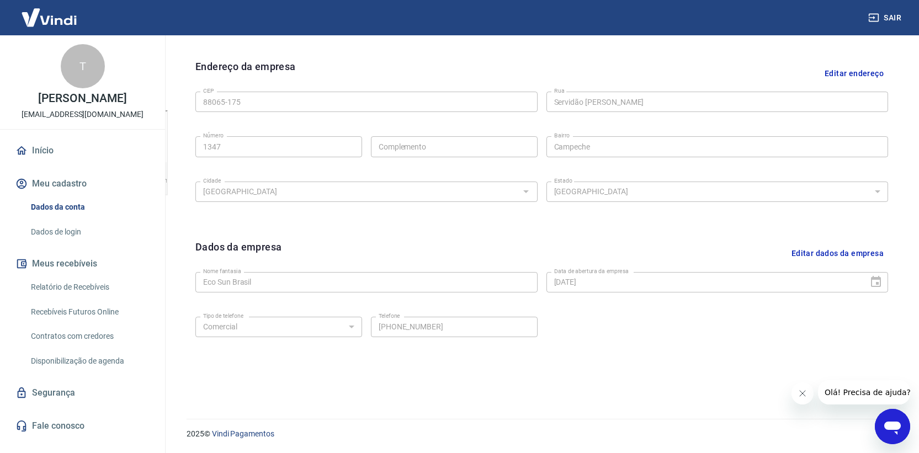
click at [81, 72] on div "T" at bounding box center [83, 66] width 44 height 44
click at [50, 155] on link "Início" at bounding box center [82, 151] width 139 height 24
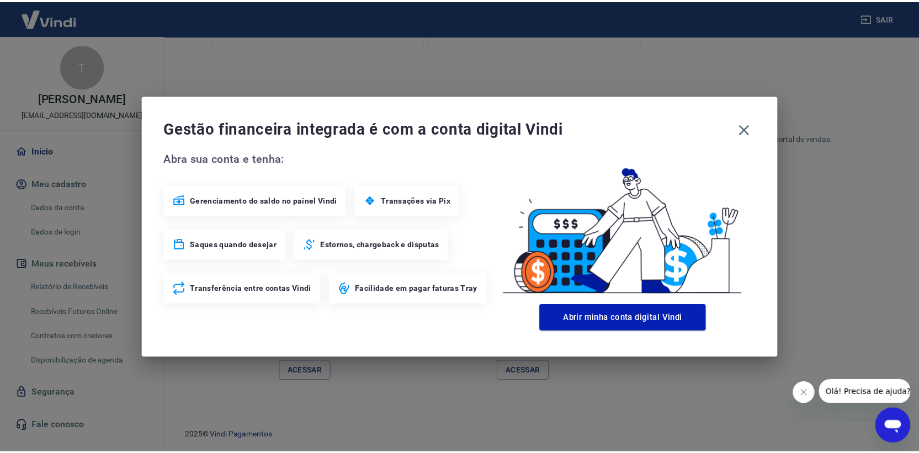
scroll to position [602, 0]
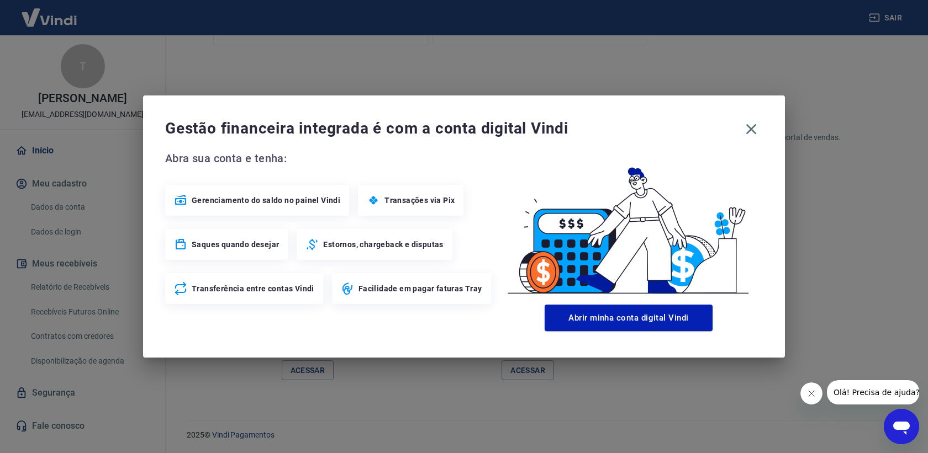
click at [438, 200] on span "Transações via Pix" at bounding box center [419, 200] width 70 height 11
click at [745, 126] on icon "button" at bounding box center [751, 129] width 18 height 18
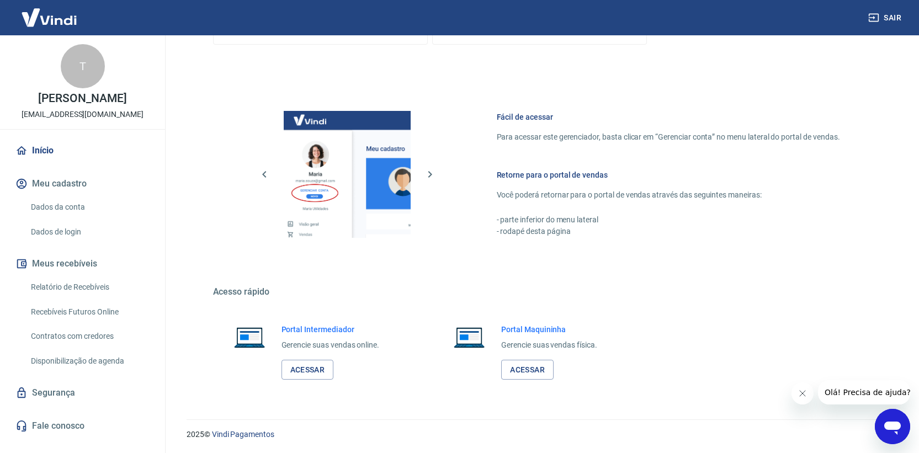
scroll to position [603, 0]
